Goal: Task Accomplishment & Management: Use online tool/utility

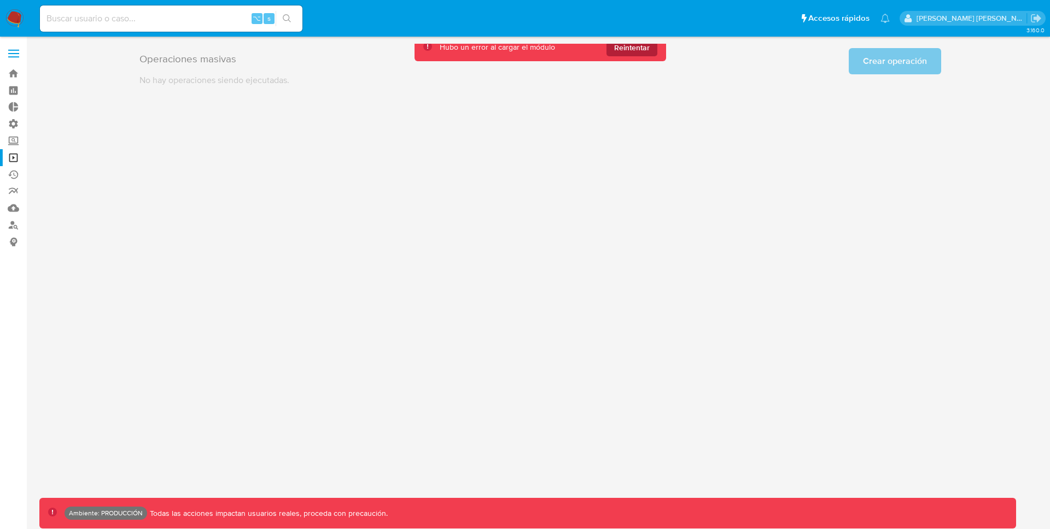
click at [628, 48] on span "Reintentar" at bounding box center [632, 48] width 36 height 18
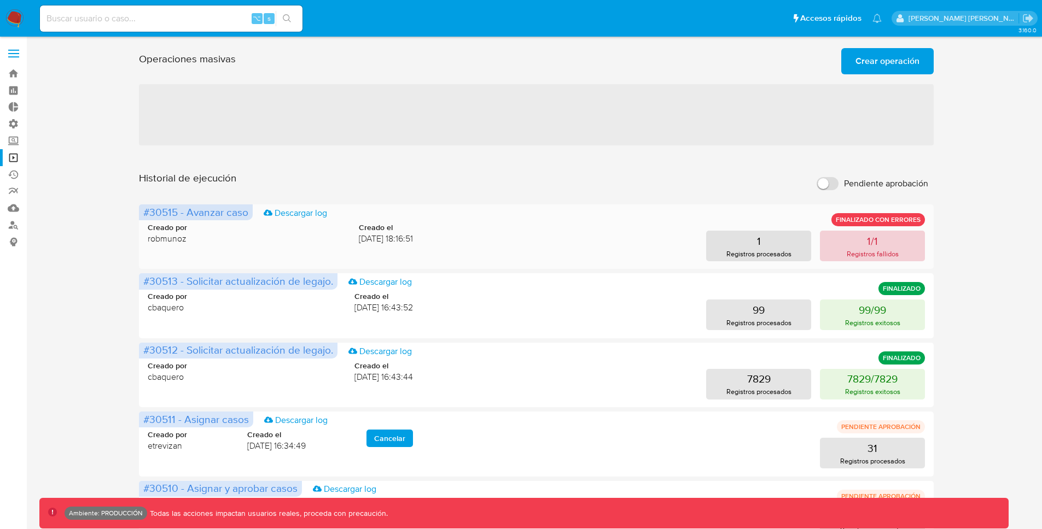
click at [855, 247] on button "1/1 Registros fallidos" at bounding box center [872, 246] width 105 height 31
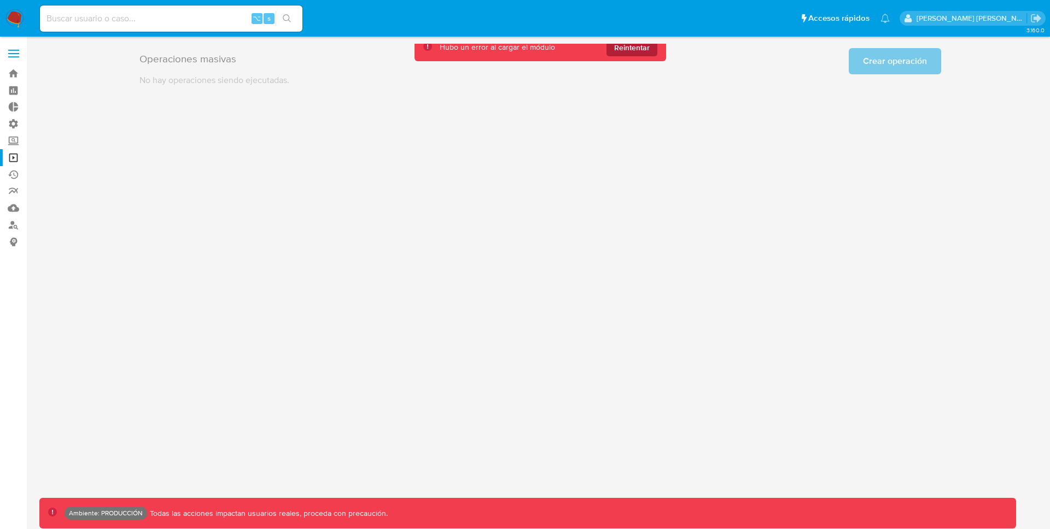
click at [639, 53] on span "Reintentar" at bounding box center [632, 48] width 36 height 18
click at [621, 50] on span "Reintentar" at bounding box center [632, 48] width 36 height 18
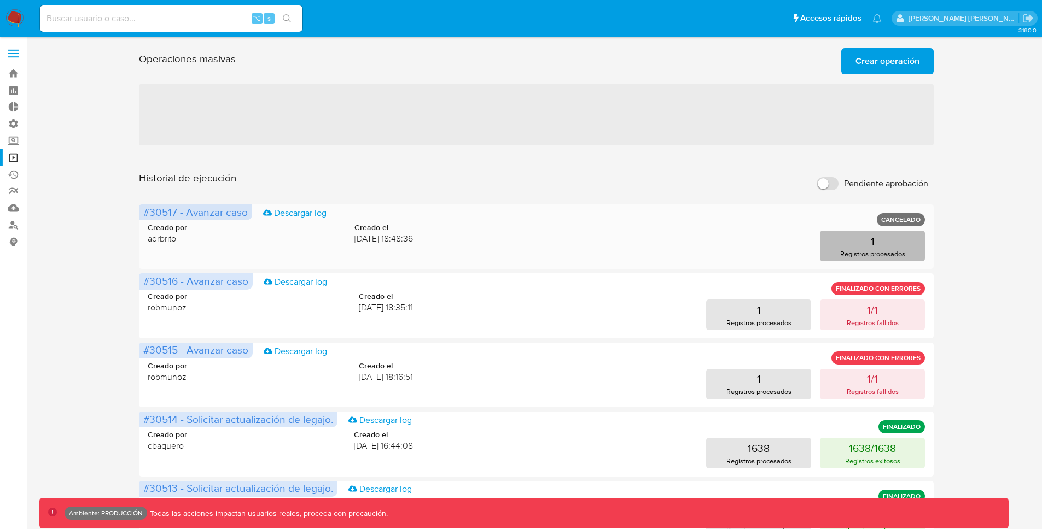
click at [853, 236] on button "1 Registros procesados" at bounding box center [872, 246] width 105 height 31
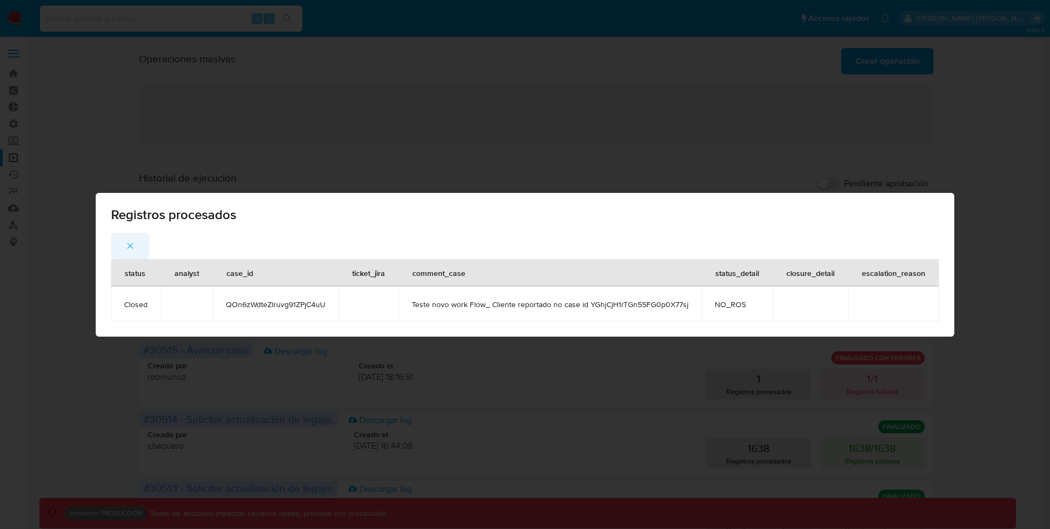
click at [133, 247] on icon "button" at bounding box center [130, 246] width 6 height 6
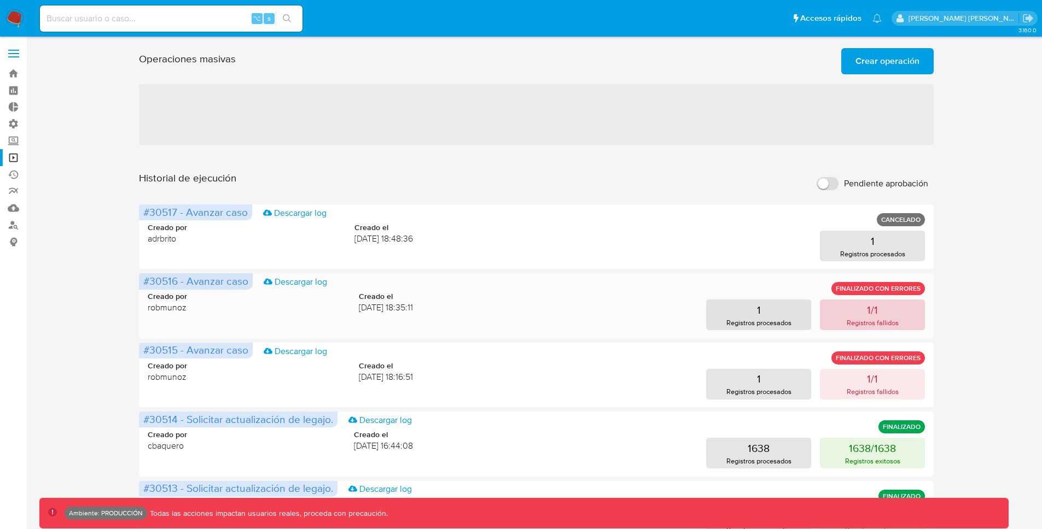
click at [860, 306] on button "1/1 Registros fallidos" at bounding box center [872, 315] width 105 height 31
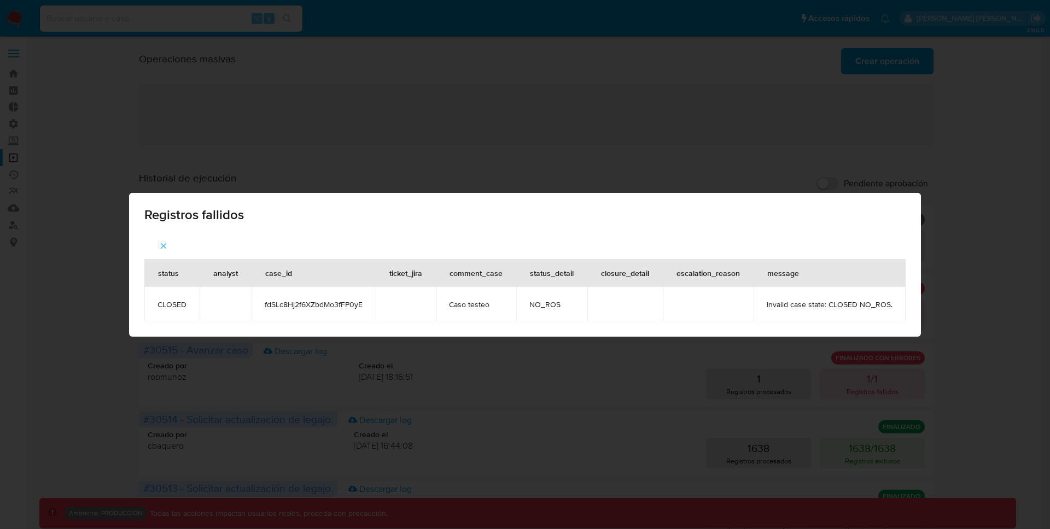
click at [342, 302] on span "fdSLc8Hj2f6XZbdMo3fFP0yE" at bounding box center [314, 305] width 98 height 10
copy span "fdSLc8Hj2f6XZbdMo3fFP0yE"
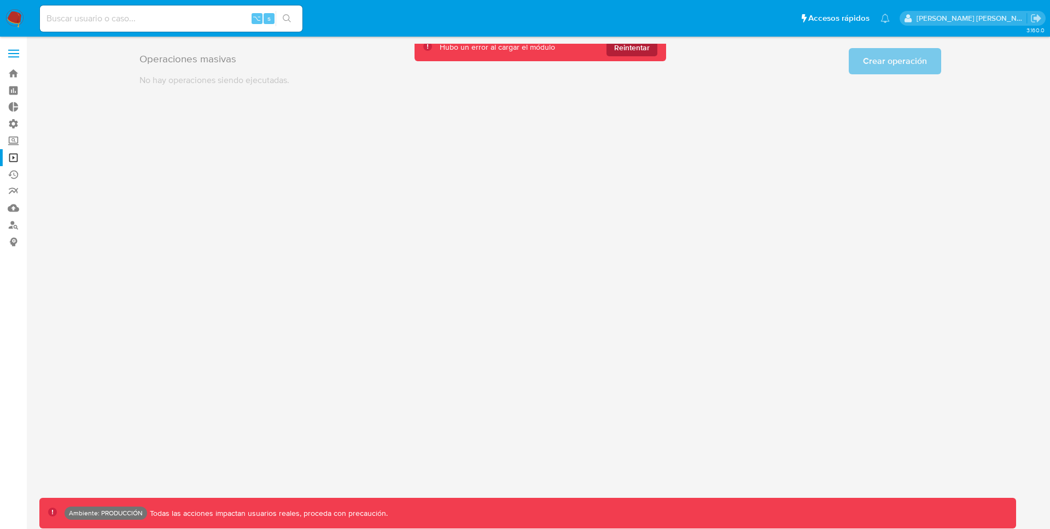
click at [627, 48] on span "Reintentar" at bounding box center [632, 48] width 36 height 18
click at [643, 46] on span "Reintentar" at bounding box center [632, 48] width 36 height 18
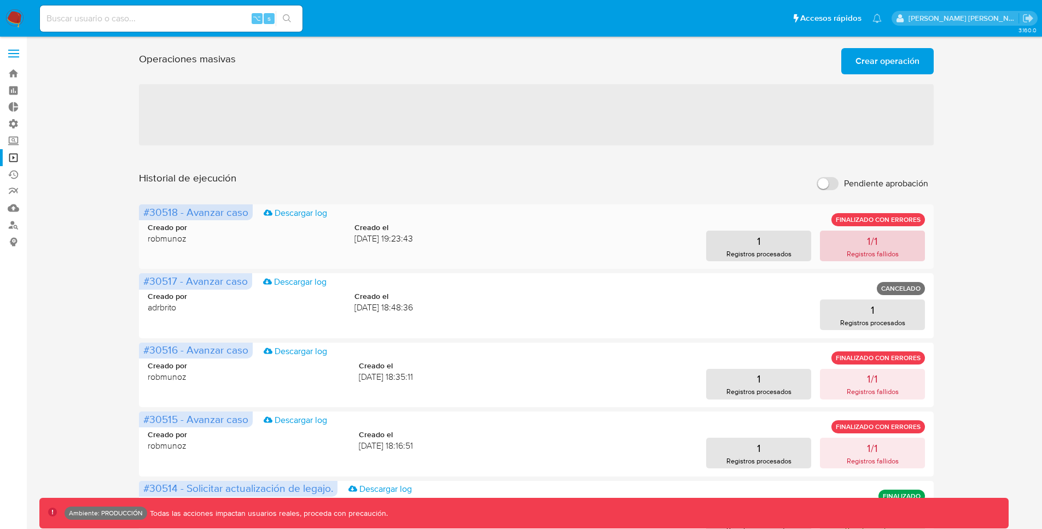
drag, startPoint x: 859, startPoint y: 259, endPoint x: 863, endPoint y: 253, distance: 7.9
click at [863, 253] on p "Registros fallidos" at bounding box center [873, 254] width 52 height 10
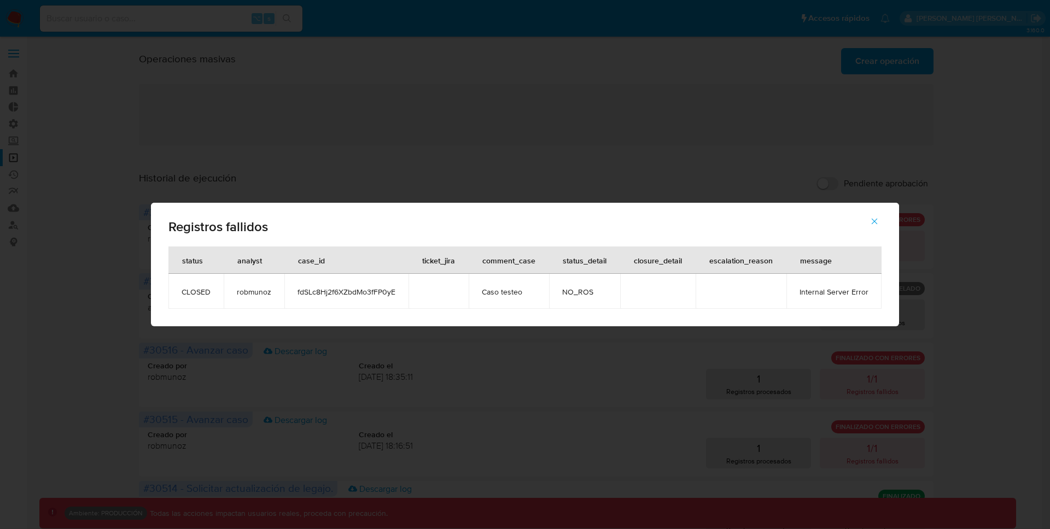
click at [357, 290] on span "fdSLc8Hj2f6XZbdMo3fFP0yE" at bounding box center [347, 292] width 98 height 10
click at [874, 221] on icon "button" at bounding box center [875, 222] width 10 height 10
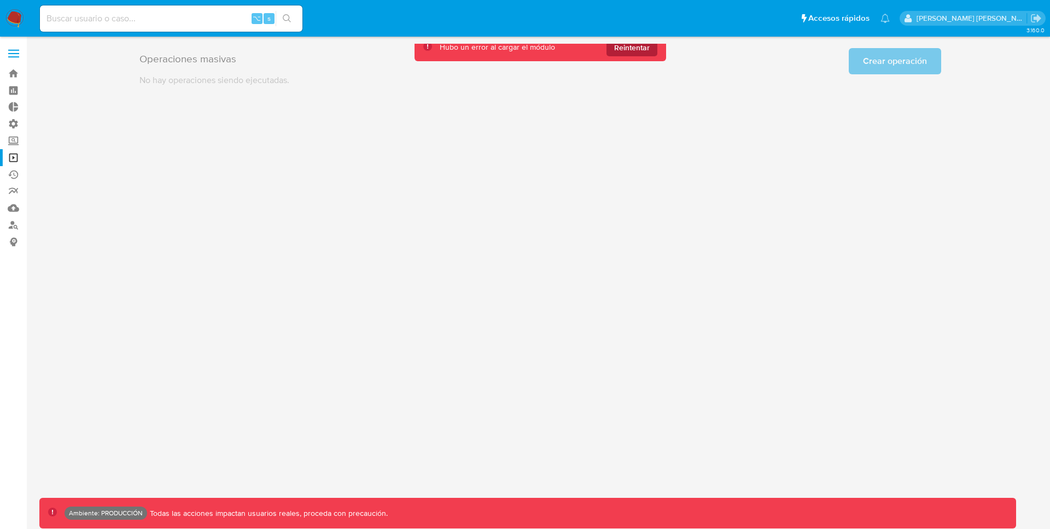
click at [635, 46] on span "Reintentar" at bounding box center [632, 48] width 36 height 18
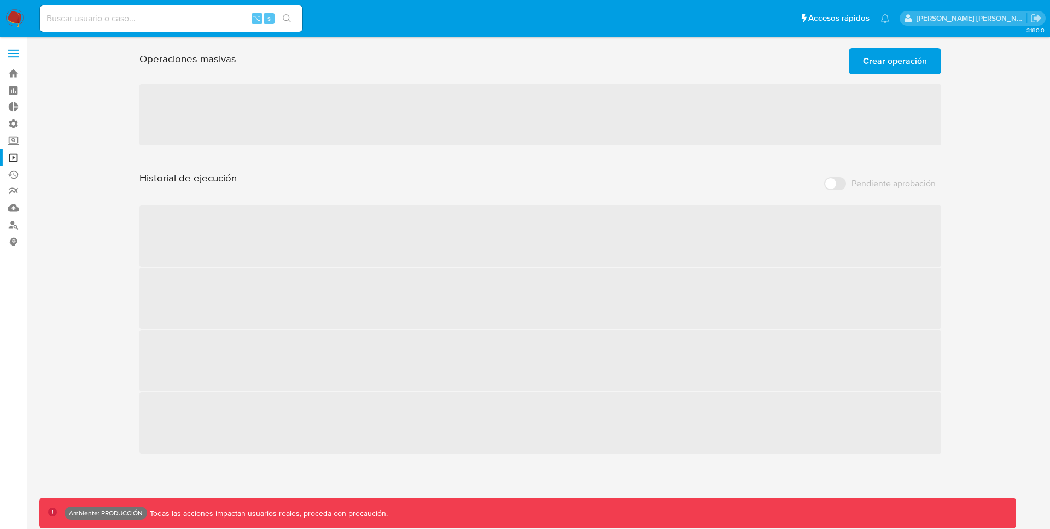
click at [16, 16] on img at bounding box center [14, 18] width 19 height 19
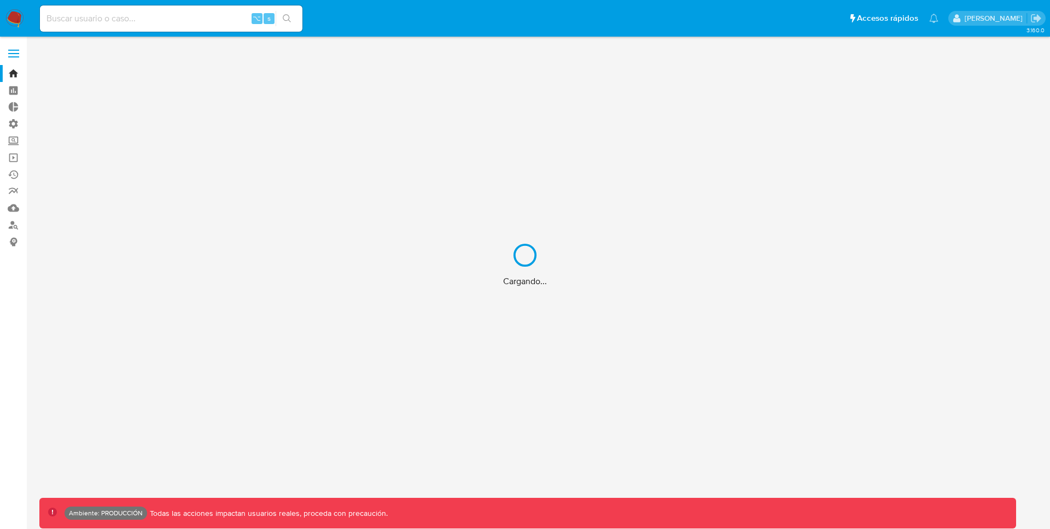
click at [109, 14] on div "Cargando..." at bounding box center [525, 264] width 1050 height 529
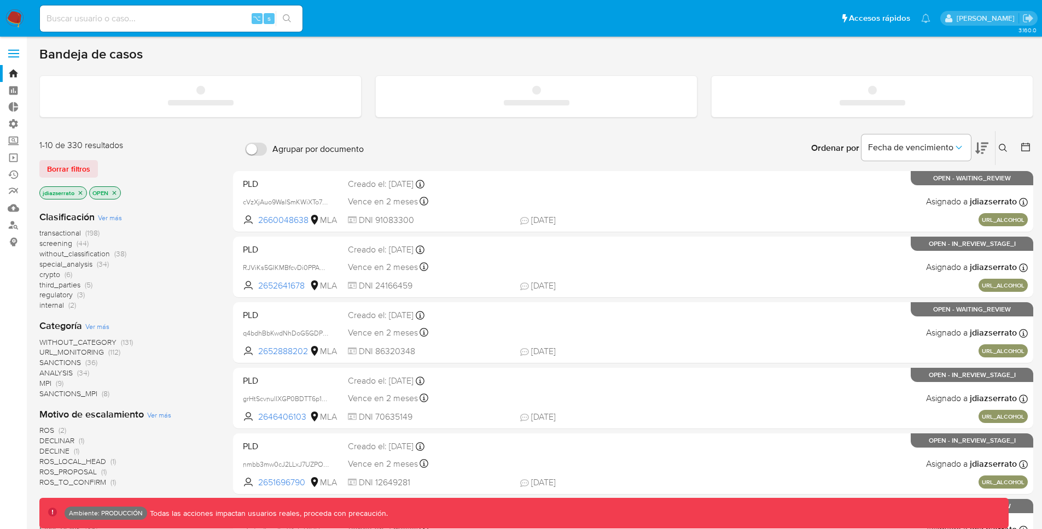
click at [120, 22] on input at bounding box center [171, 18] width 263 height 14
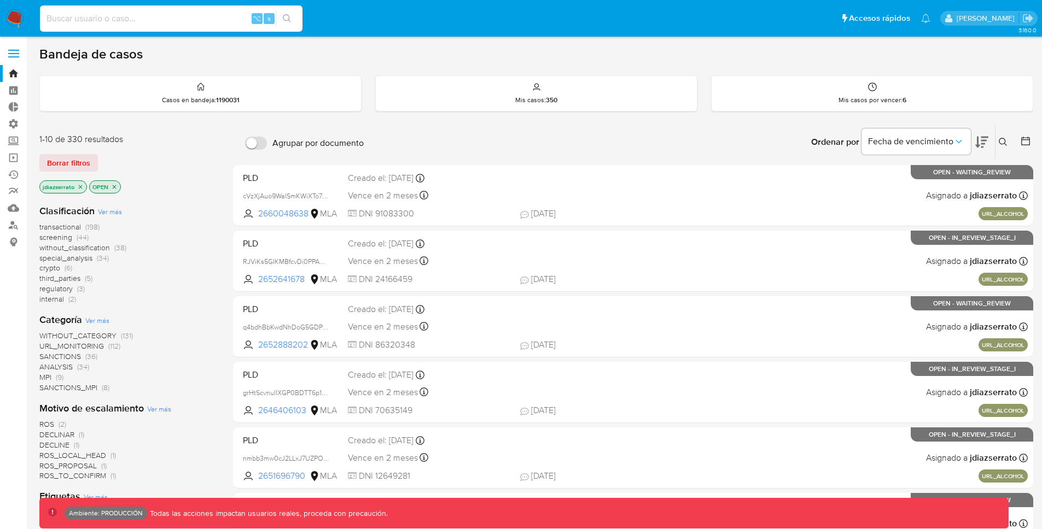
paste input "fdSLc8Hj2f6XZbdMo3fFP0yE"
type input "fdSLc8Hj2f6XZbdMo3fFP0yE"
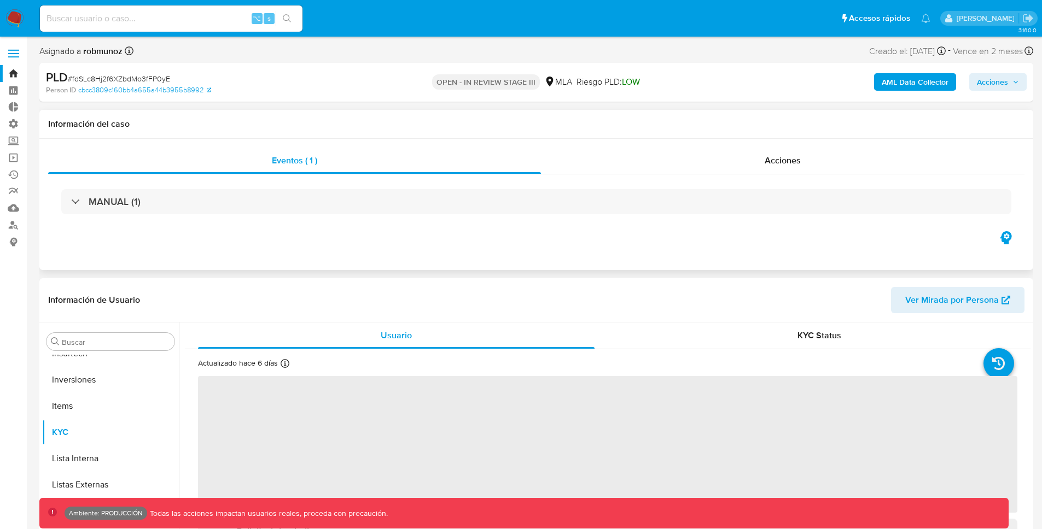
scroll to position [515, 0]
select select "10"
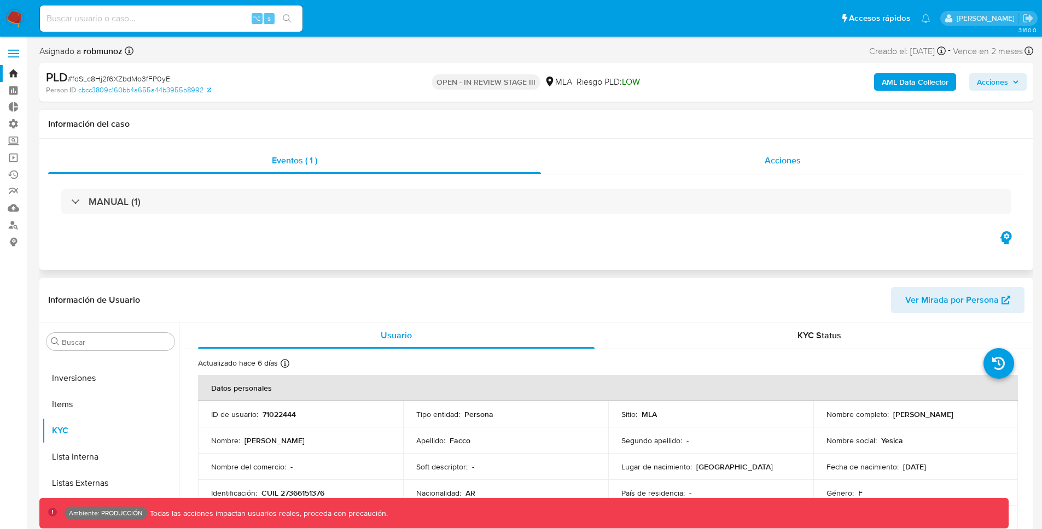
click at [767, 157] on span "Acciones" at bounding box center [783, 160] width 36 height 13
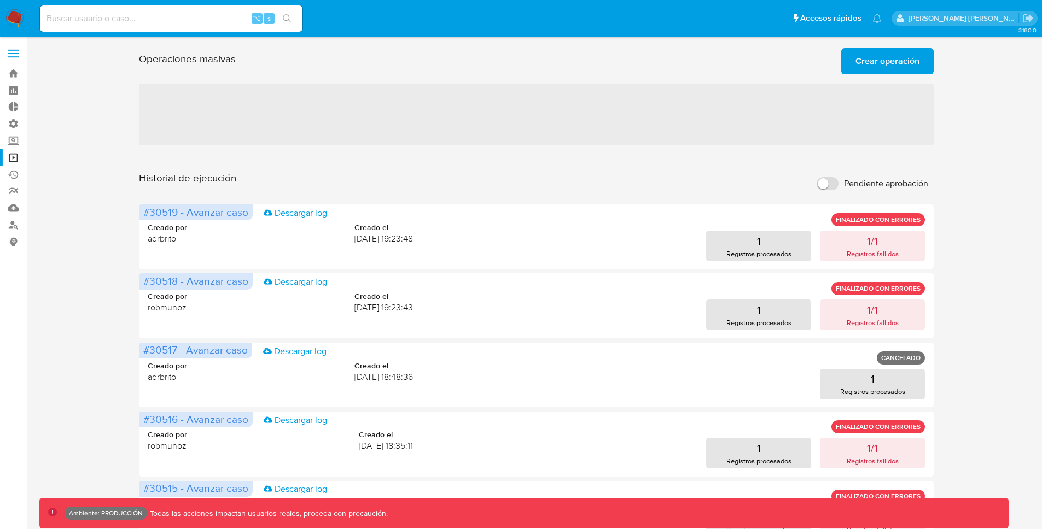
click at [830, 186] on input "Pendiente aprobación" at bounding box center [828, 183] width 22 height 13
checkbox input "true"
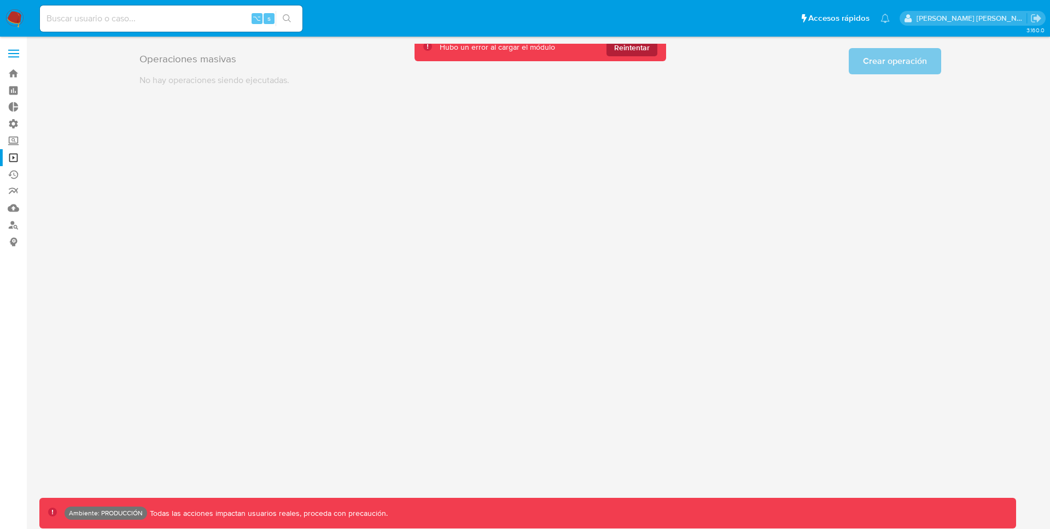
click at [630, 53] on span "Reintentar" at bounding box center [632, 48] width 36 height 18
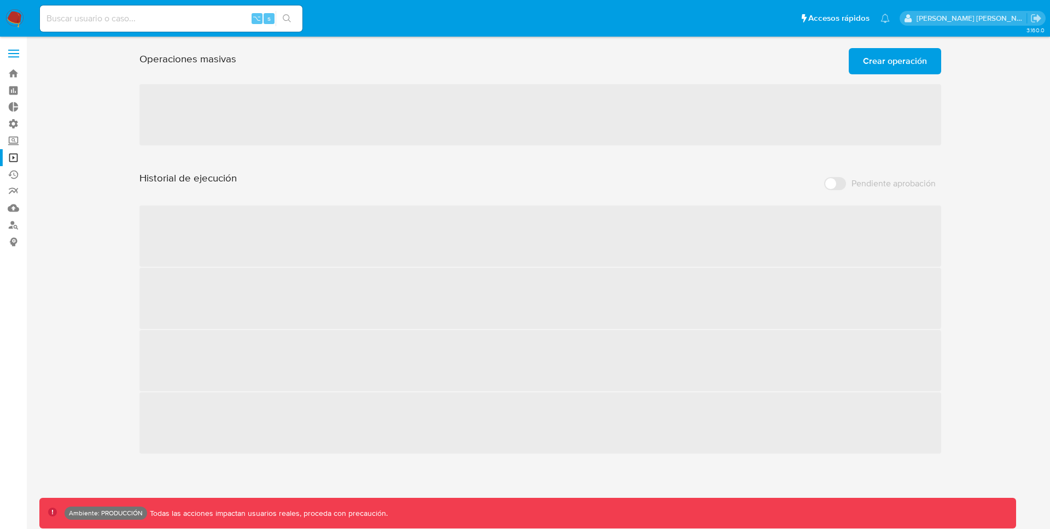
click at [18, 19] on img at bounding box center [14, 18] width 19 height 19
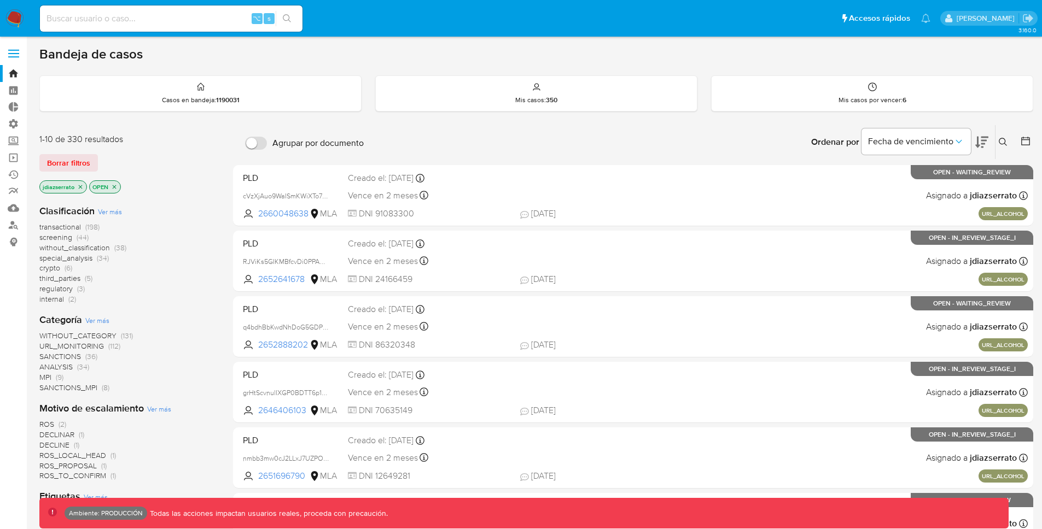
click at [15, 55] on label at bounding box center [13, 53] width 27 height 23
click at [0, 0] on input "checkbox" at bounding box center [0, 0] width 0 height 0
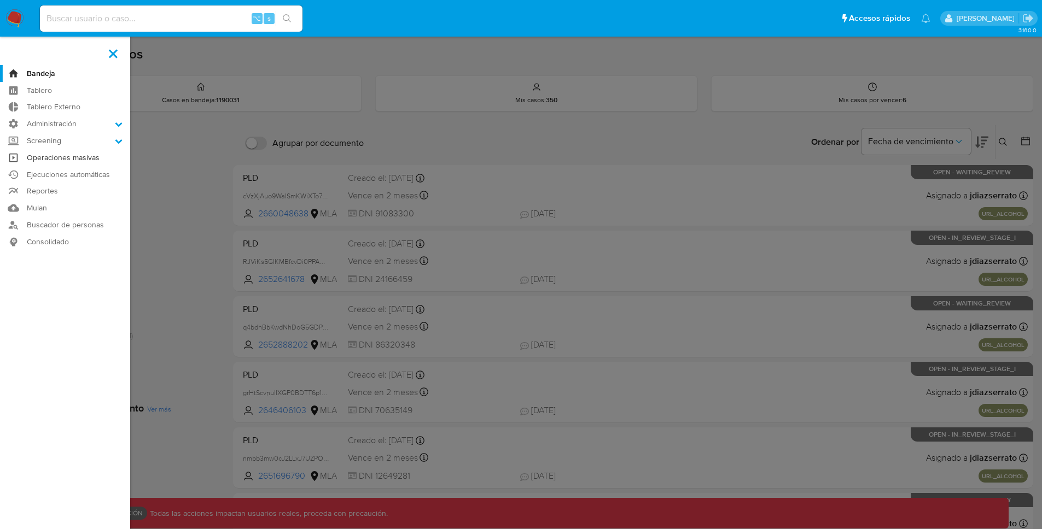
click at [75, 158] on link "Operaciones masivas" at bounding box center [65, 157] width 130 height 17
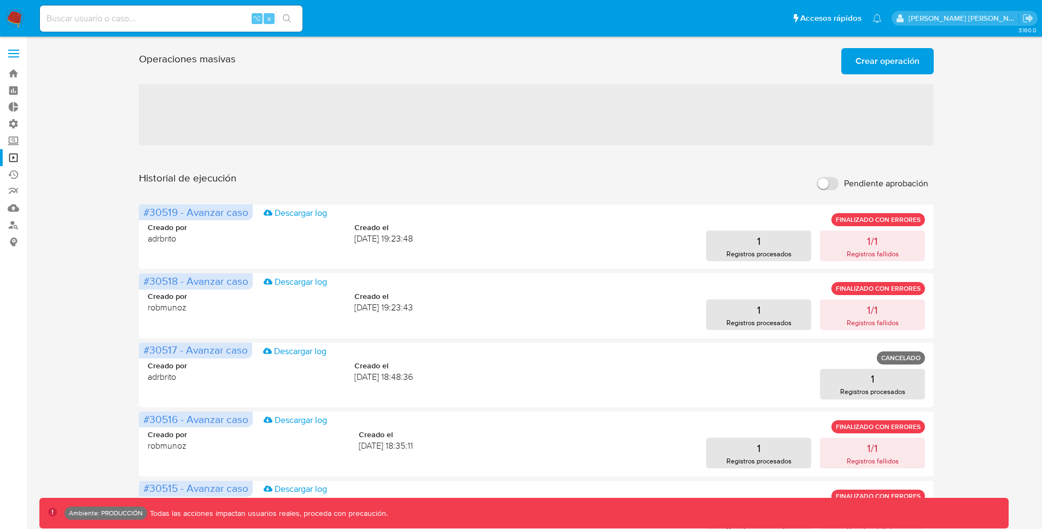
click at [886, 66] on span "Crear operación" at bounding box center [887, 61] width 64 height 24
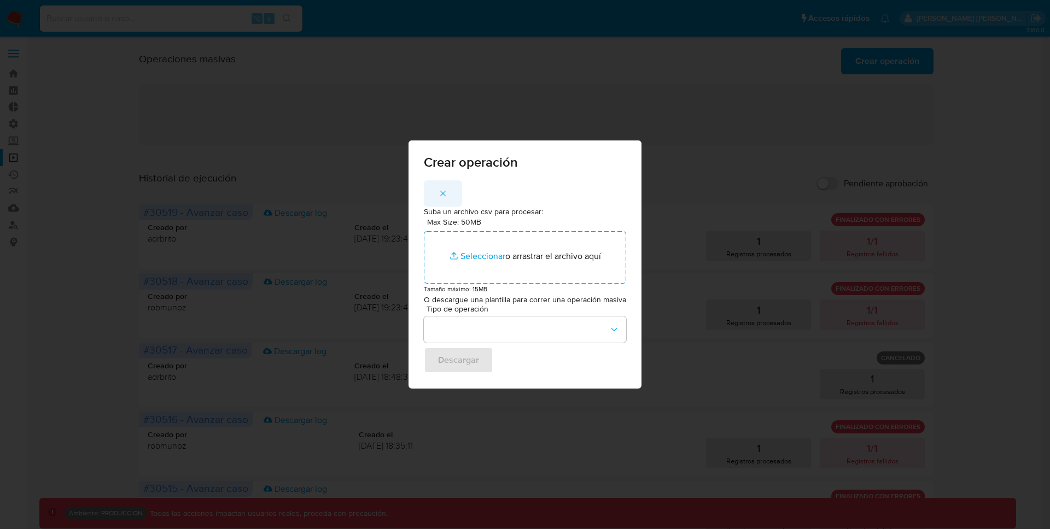
click at [446, 192] on icon "button" at bounding box center [443, 194] width 10 height 10
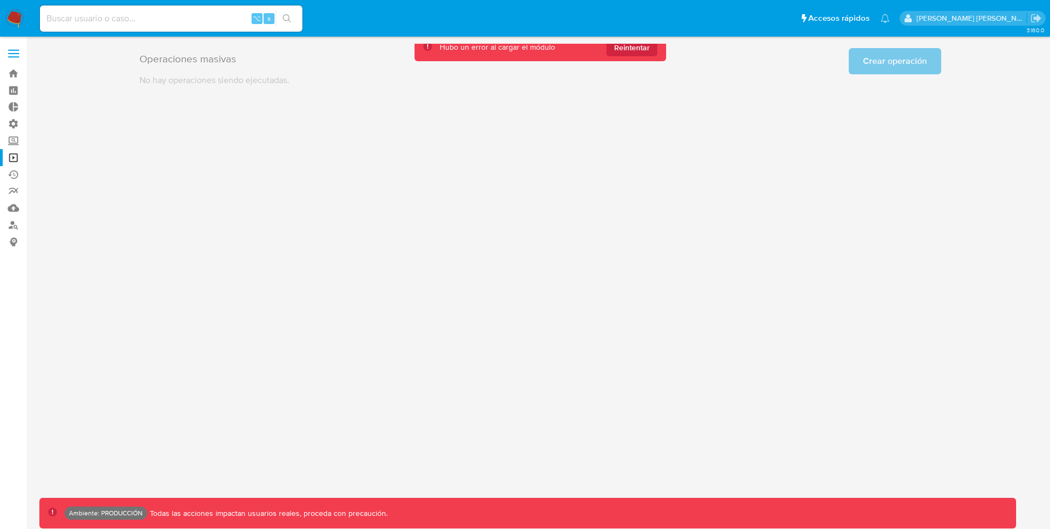
click at [625, 49] on span "Reintentar" at bounding box center [632, 48] width 36 height 18
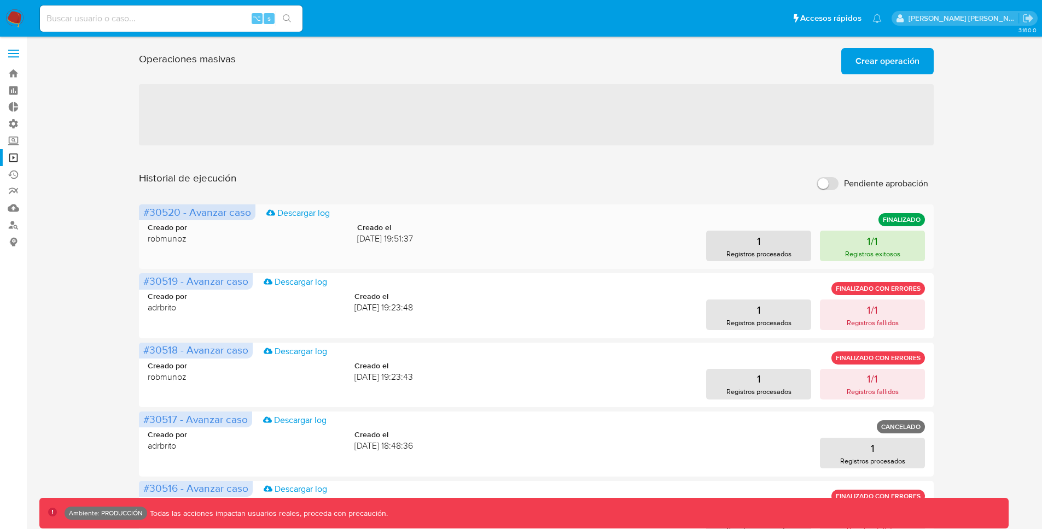
click at [871, 250] on p "Registros exitosos" at bounding box center [872, 254] width 55 height 10
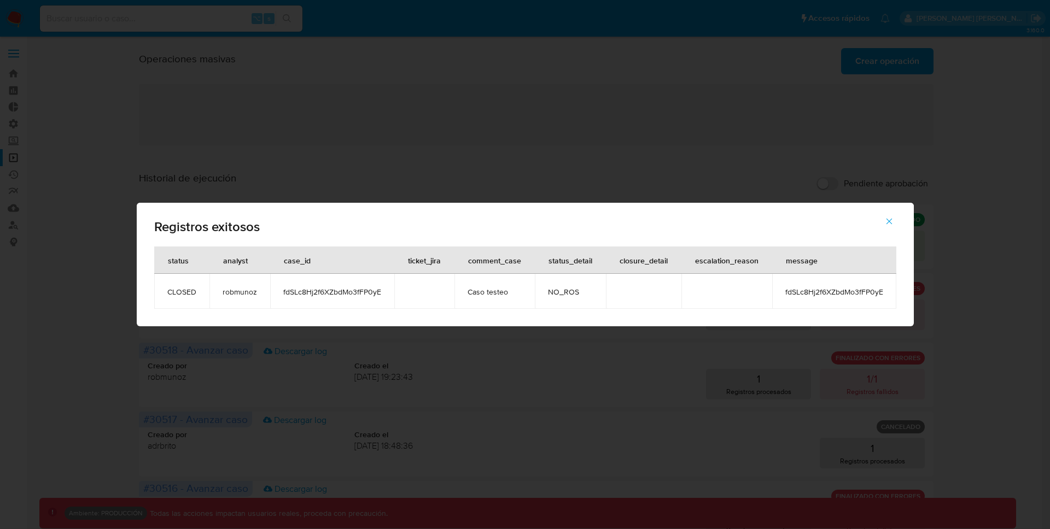
click at [890, 224] on icon "button" at bounding box center [889, 222] width 10 height 10
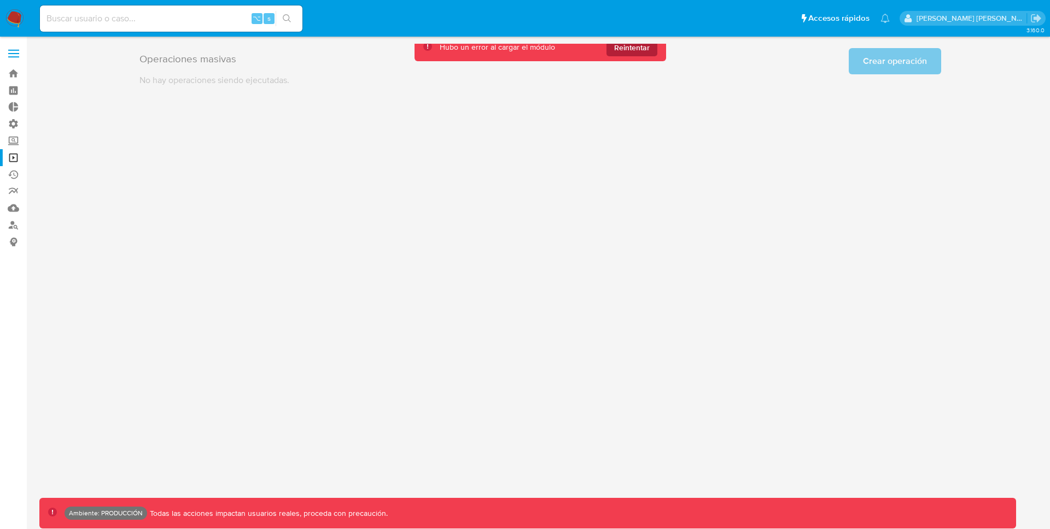
click at [641, 53] on span "Reintentar" at bounding box center [632, 48] width 36 height 18
click at [635, 50] on span "Reintentar" at bounding box center [632, 48] width 36 height 18
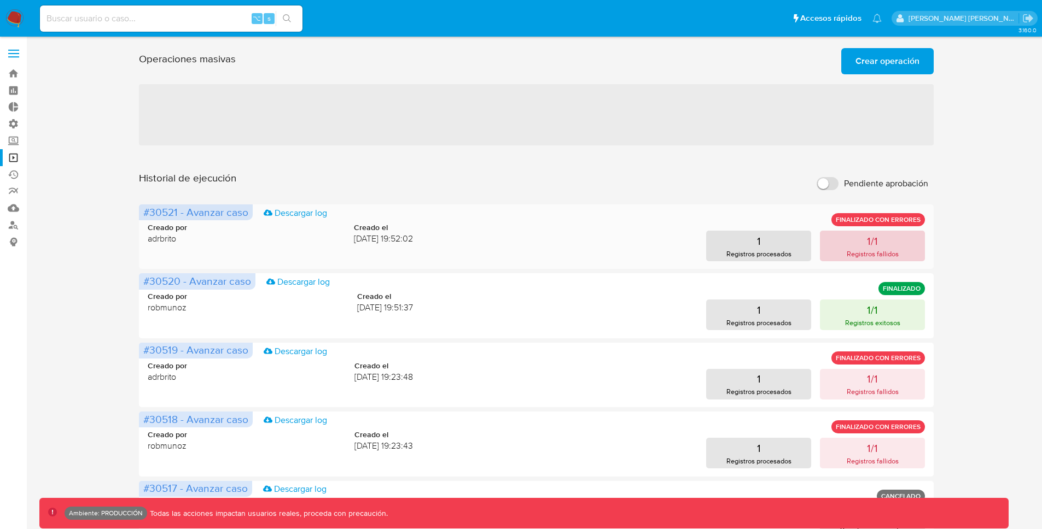
click at [857, 244] on button "1/1 Registros fallidos" at bounding box center [872, 246] width 105 height 31
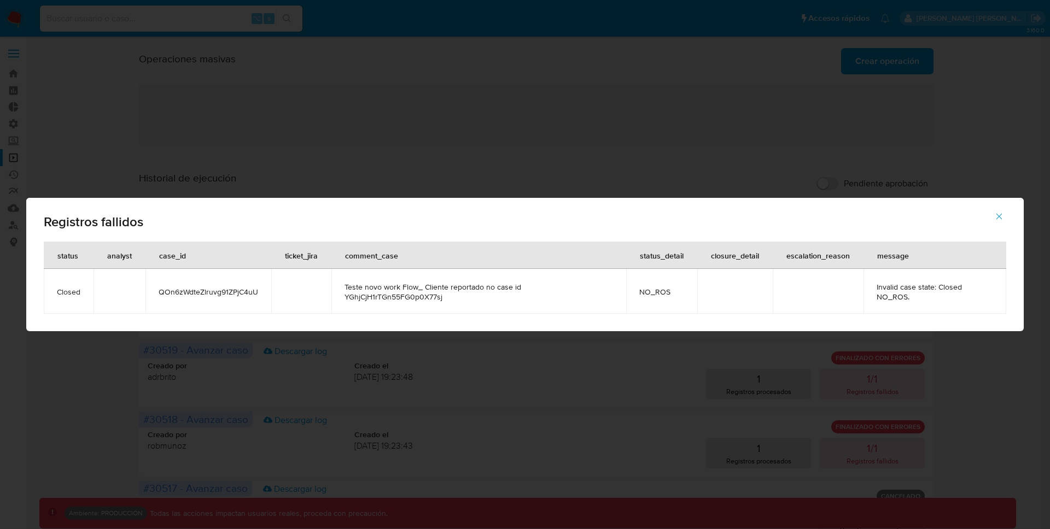
click at [995, 217] on icon "button" at bounding box center [999, 217] width 10 height 10
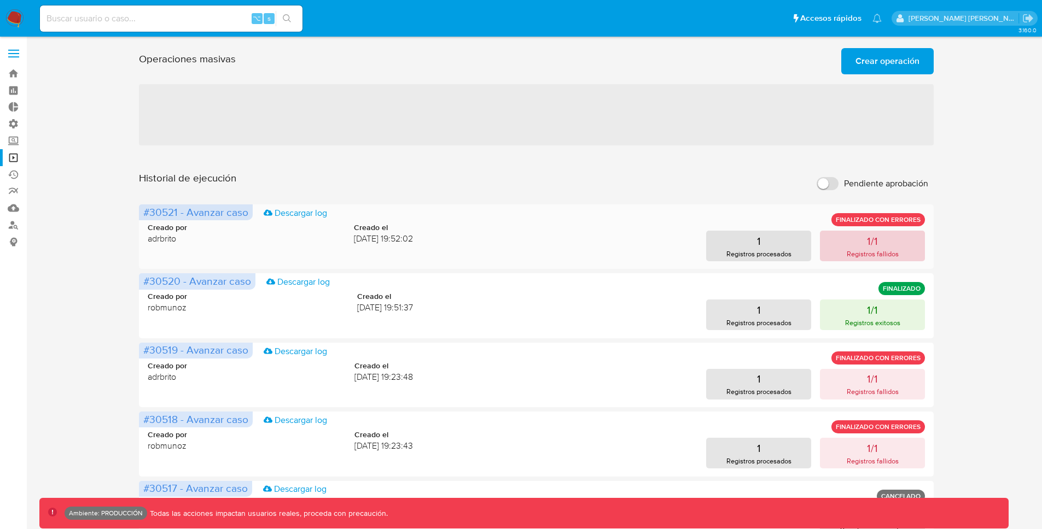
click at [843, 237] on button "1/1 Registros fallidos" at bounding box center [872, 246] width 105 height 31
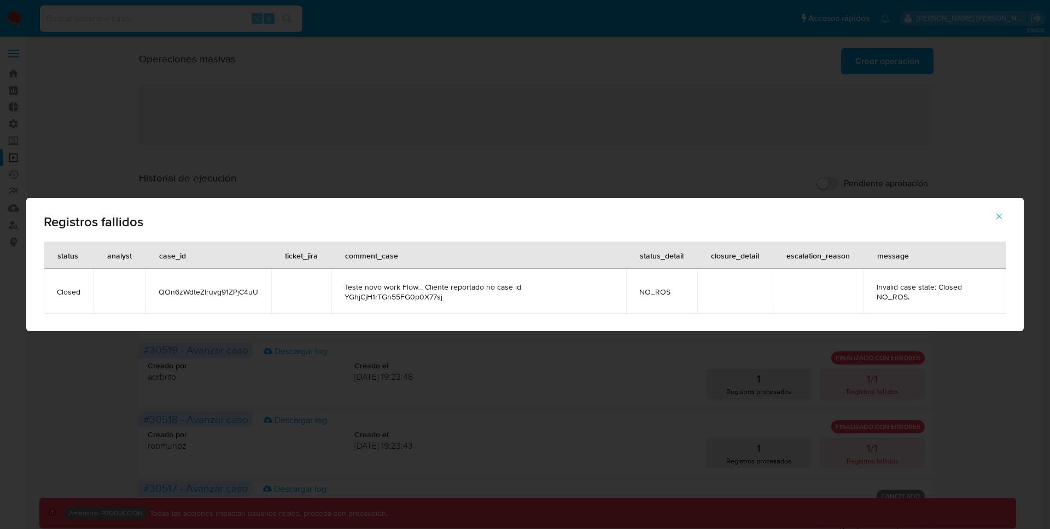
click at [1000, 220] on icon "button" at bounding box center [999, 217] width 10 height 10
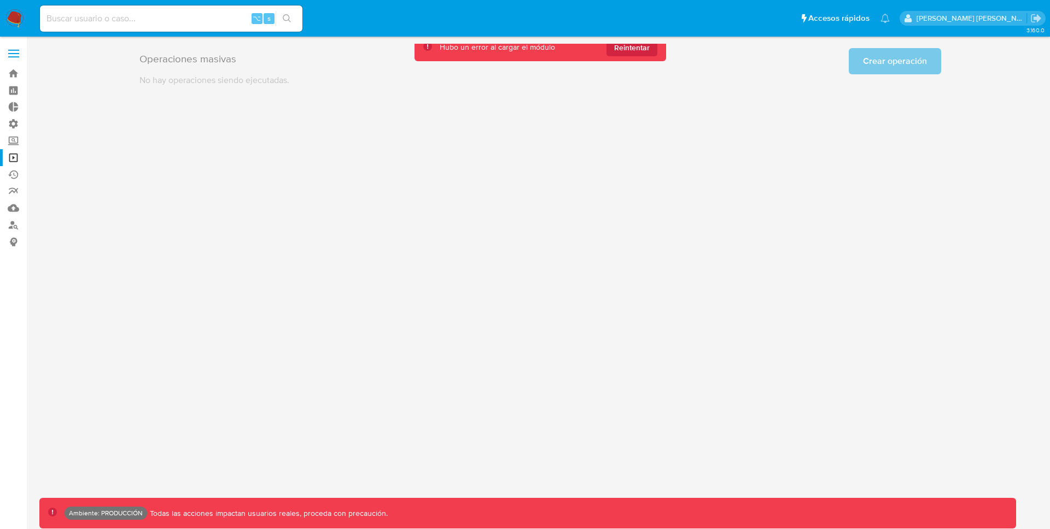
click at [215, 18] on input at bounding box center [171, 18] width 263 height 14
paste input "tBDMa4LSzCNs0E9DM7pMQSBY"
type input "tBDMa4LSzCNs0E9DM7pMQSBY"
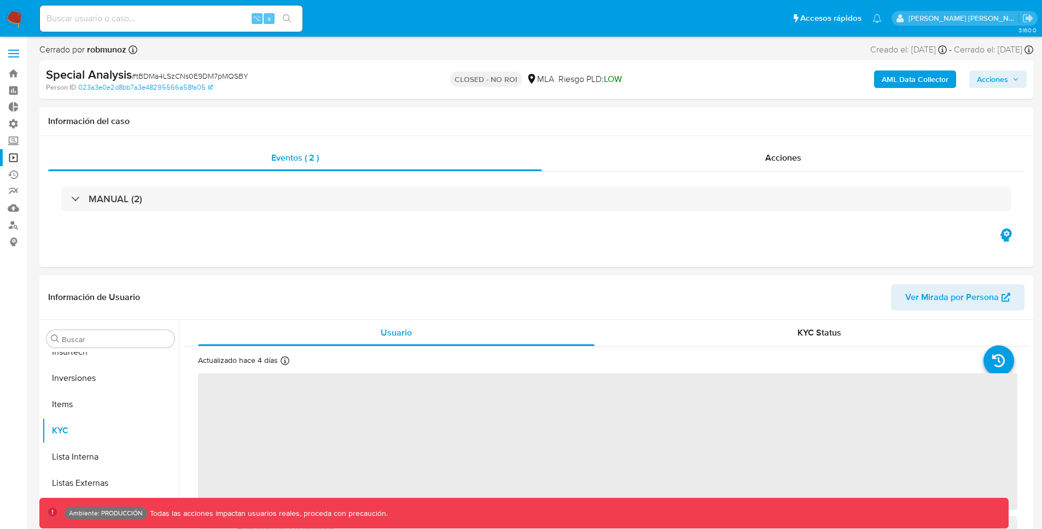
scroll to position [515, 0]
select select "10"
